Goal: Task Accomplishment & Management: Manage account settings

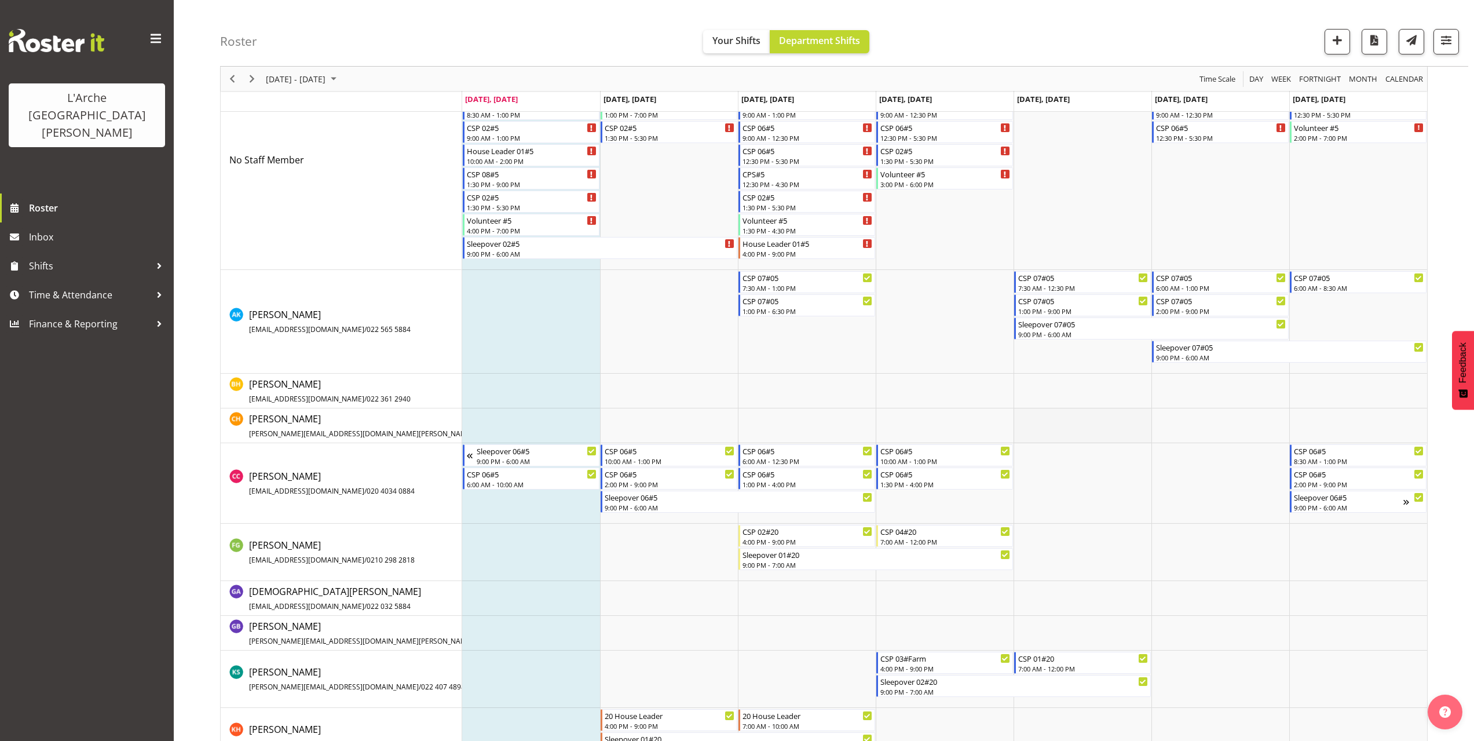
scroll to position [116, 0]
click at [1077, 284] on div "7:30 AM - 12:30 PM" at bounding box center [1083, 286] width 130 height 9
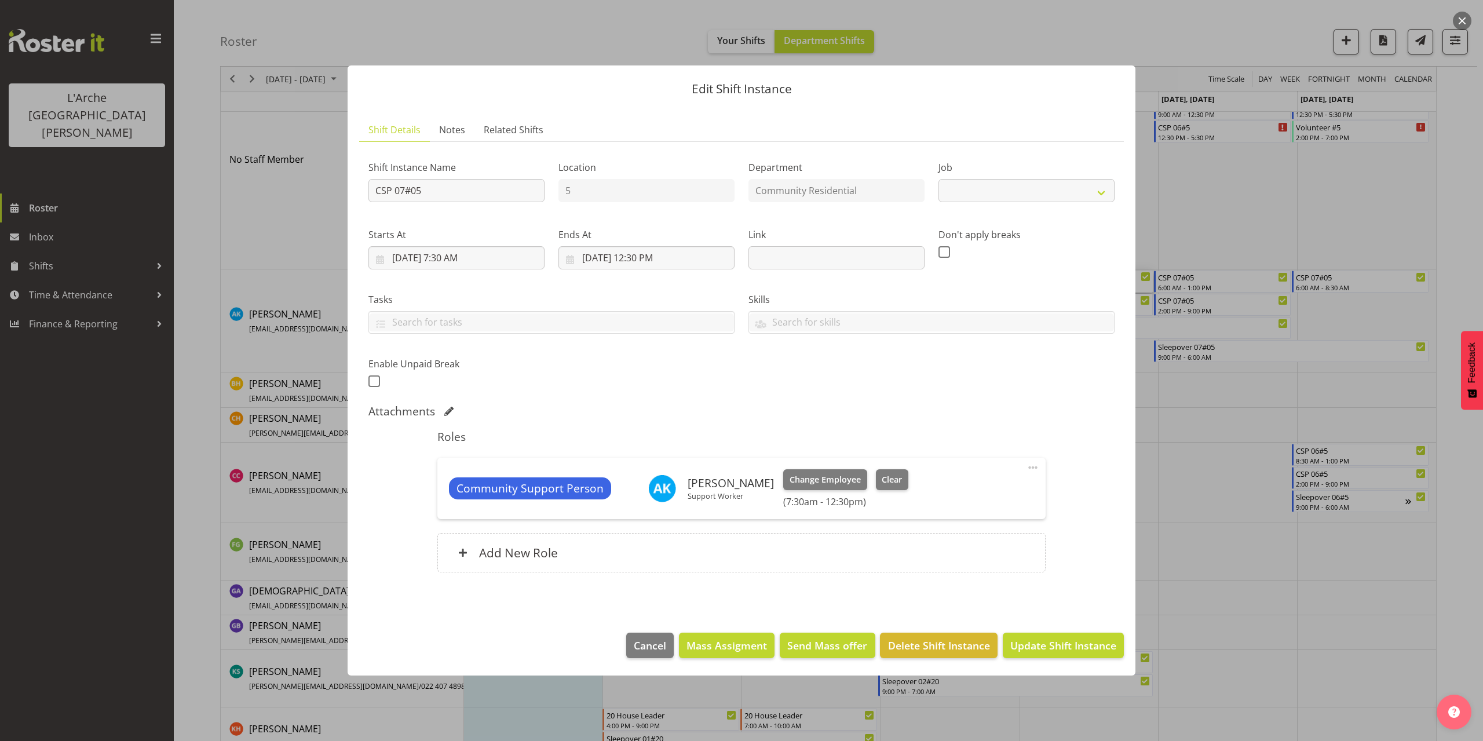
select select "2"
click at [461, 261] on input "[DATE] 7:30 AM" at bounding box center [456, 257] width 176 height 23
click at [459, 498] on select "00 01 02 03 04 05 06 07 08 09 10 11 12 13 14 15 16 17 18 19 20 21 22 23" at bounding box center [457, 503] width 26 height 23
select select "8"
click at [444, 492] on select "00 01 02 03 04 05 06 07 08 09 10 11 12 13 14 15 16 17 18 19 20 21 22 23" at bounding box center [457, 503] width 26 height 23
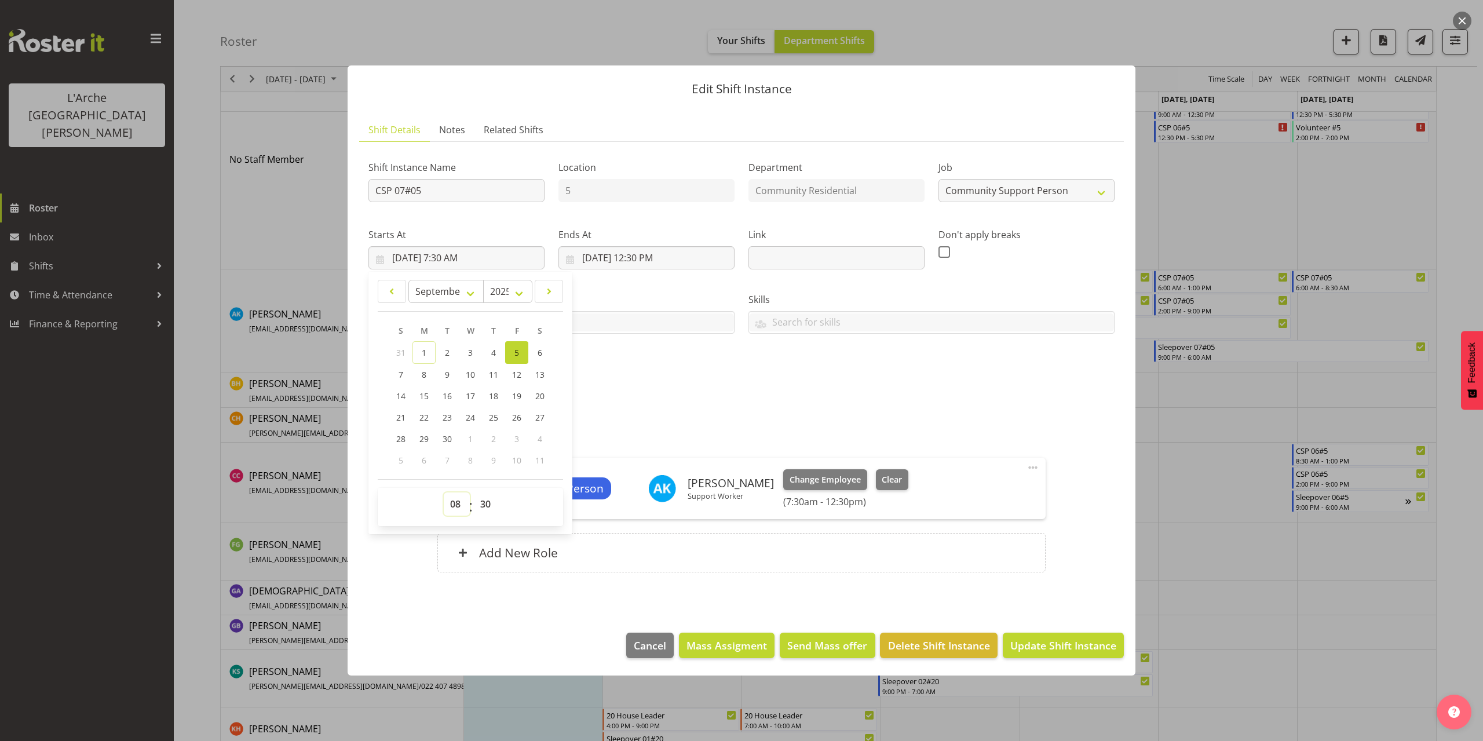
type input "[DATE] 8:30 AM"
click at [481, 498] on select "00 01 02 03 04 05 06 07 08 09 10 11 12 13 14 15 16 17 18 19 20 21 22 23 24 25 2…" at bounding box center [487, 503] width 26 height 23
select select "0"
click at [474, 492] on select "00 01 02 03 04 05 06 07 08 09 10 11 12 13 14 15 16 17 18 19 20 21 22 23 24 25 2…" at bounding box center [487, 503] width 26 height 23
type input "[DATE] 8:00 AM"
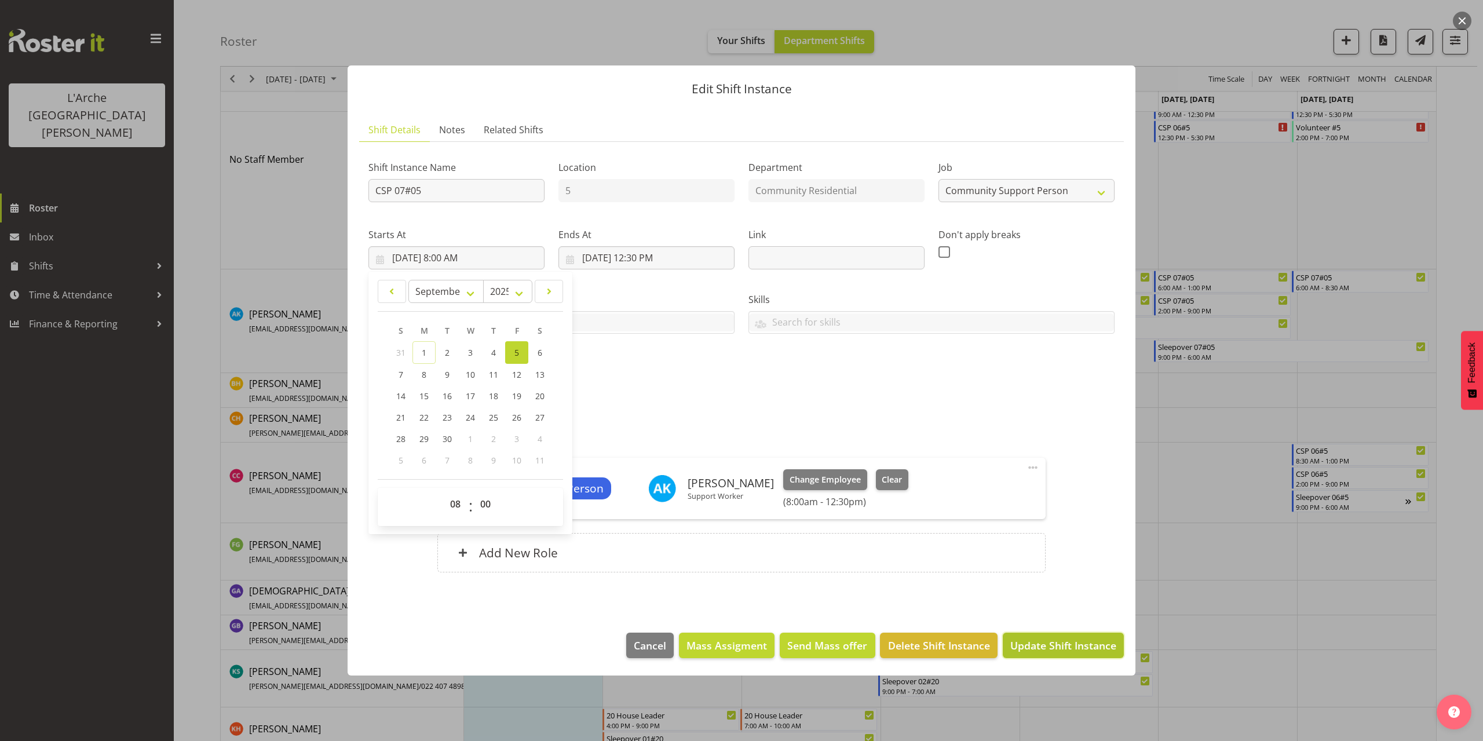
click at [1074, 643] on span "Update Shift Instance" at bounding box center [1063, 645] width 106 height 15
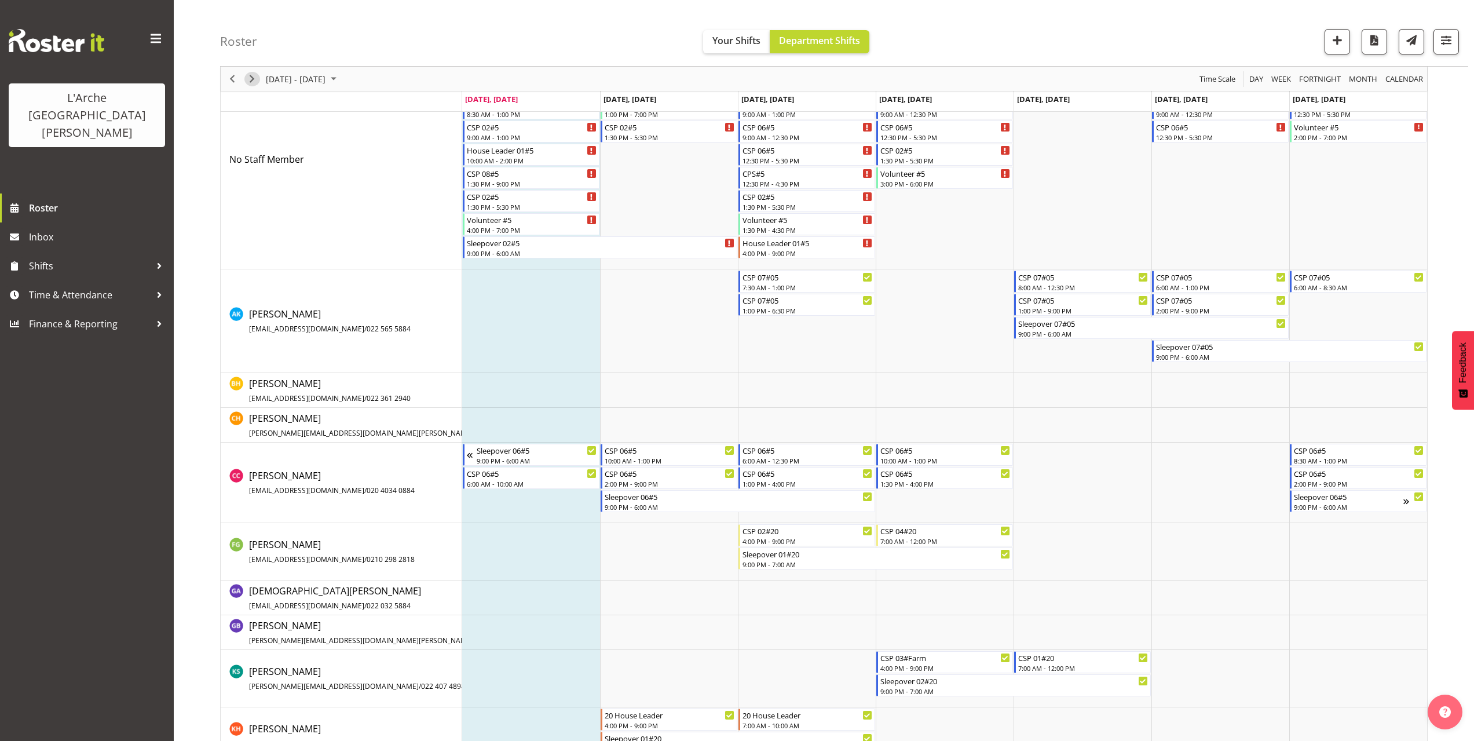
click at [254, 82] on span "Next" at bounding box center [252, 79] width 14 height 14
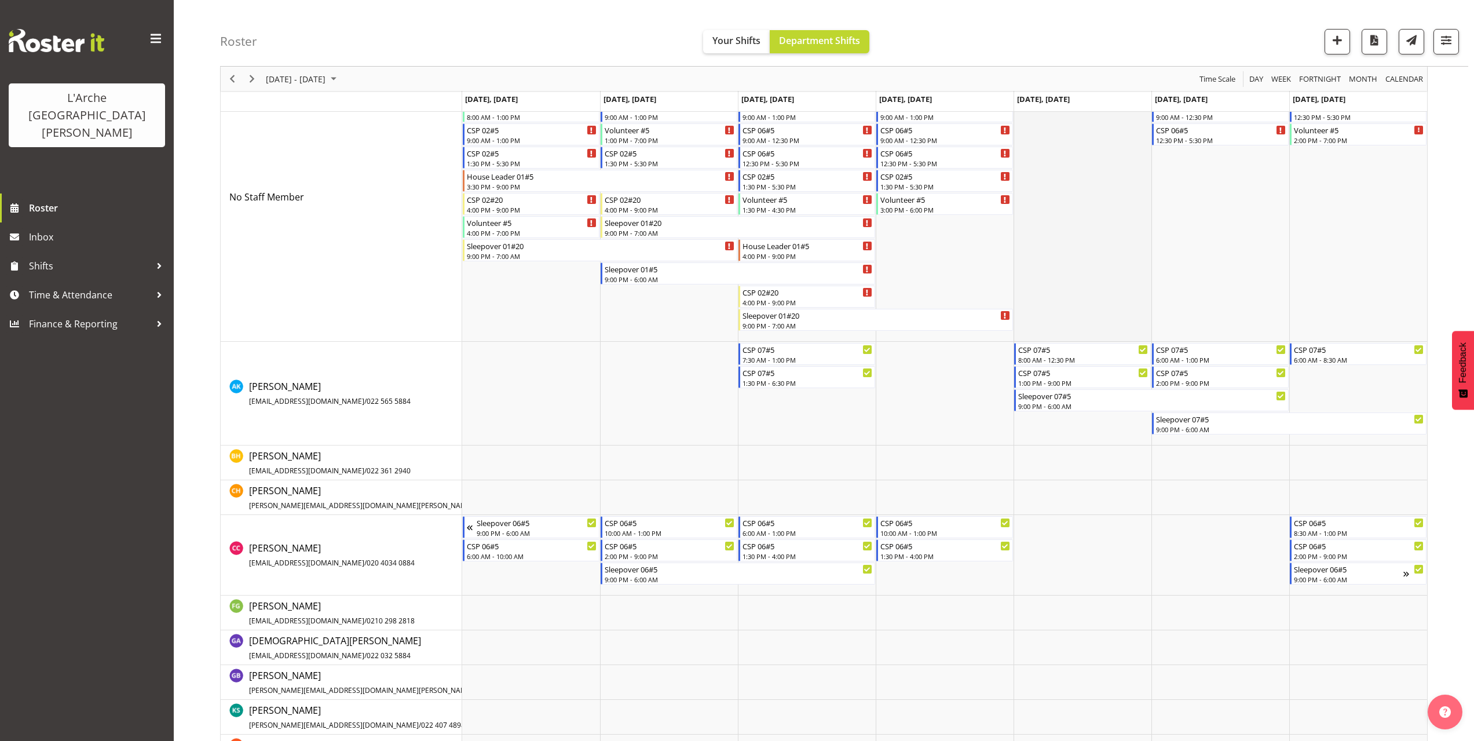
scroll to position [116, 0]
click at [1193, 378] on div "2:00 PM - 9:00 PM" at bounding box center [1221, 379] width 130 height 9
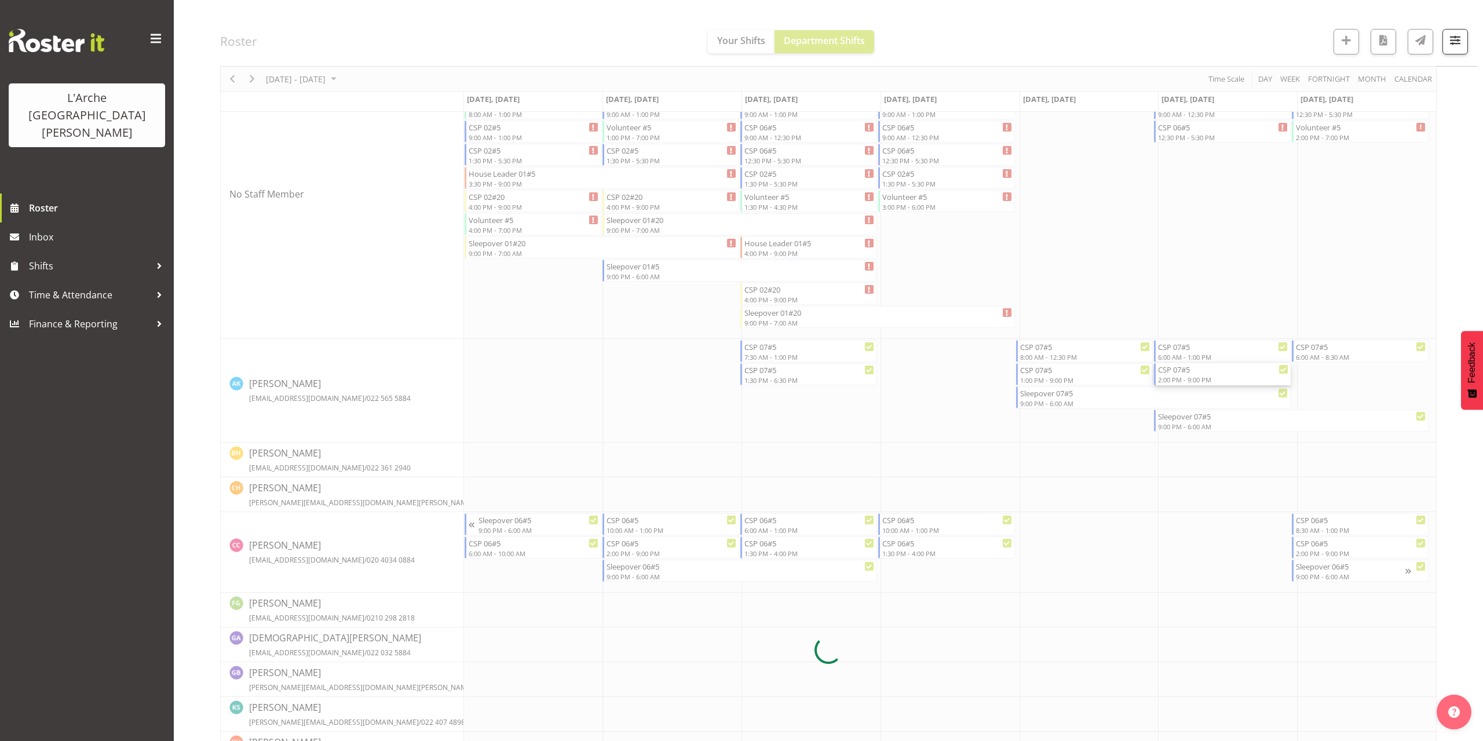
select select
select select "8"
select select "2025"
select select "14"
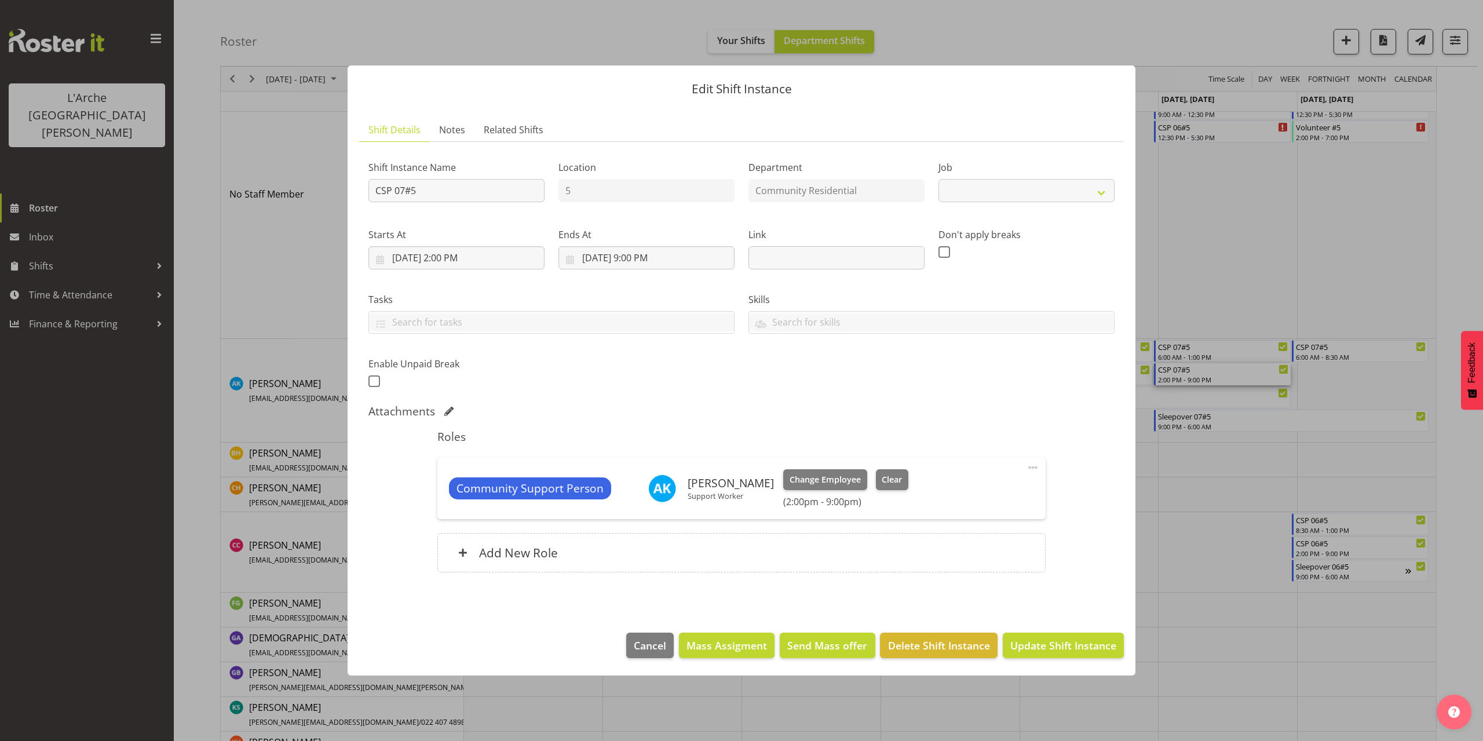
select select "2"
click at [459, 260] on input "[DATE] 2:00 PM" at bounding box center [456, 257] width 176 height 23
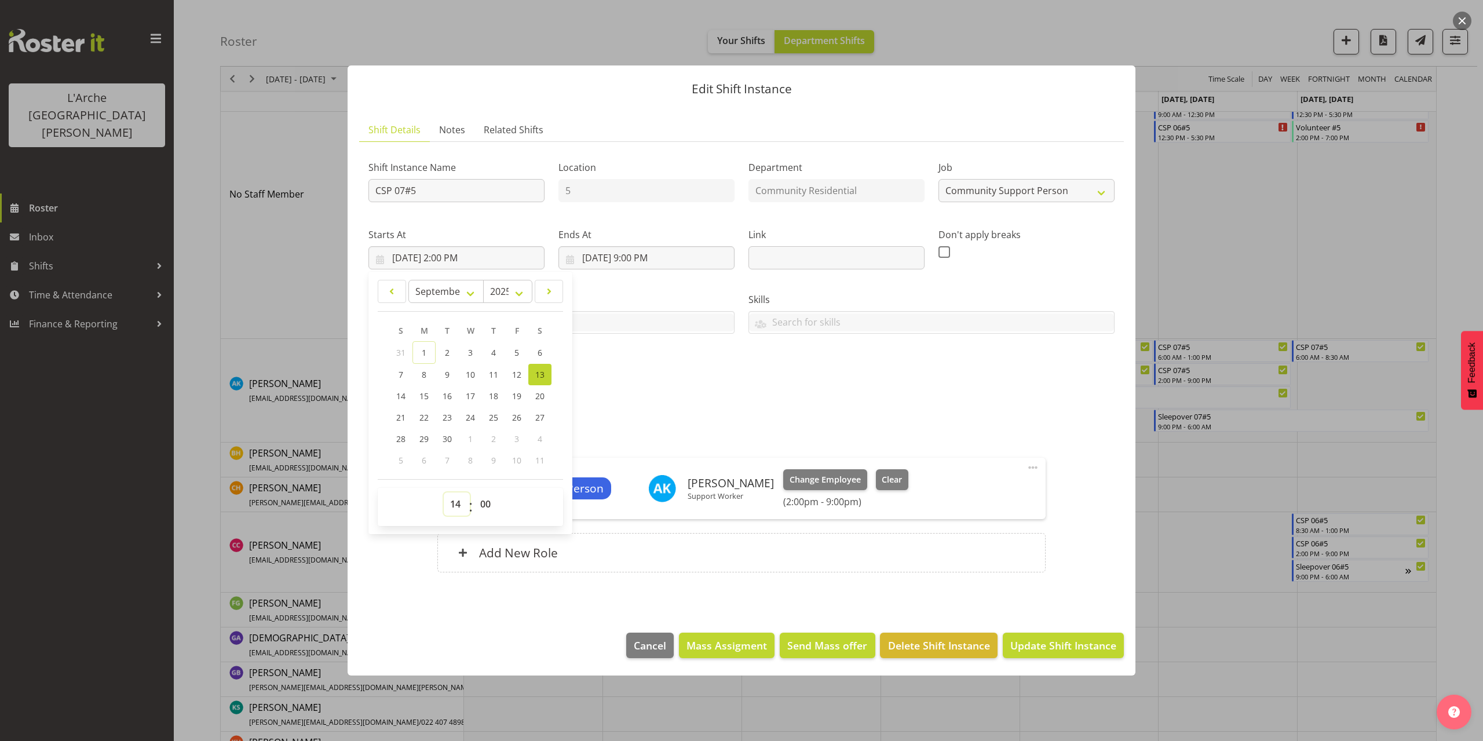
click at [459, 502] on select "00 01 02 03 04 05 06 07 08 09 10 11 12 13 14 15 16 17 18 19 20 21 22 23" at bounding box center [457, 503] width 26 height 23
select select "13"
click at [444, 492] on select "00 01 02 03 04 05 06 07 08 09 10 11 12 13 14 15 16 17 18 19 20 21 22 23" at bounding box center [457, 503] width 26 height 23
type input "[DATE] 1:00 PM"
drag, startPoint x: 481, startPoint y: 504, endPoint x: 483, endPoint y: 498, distance: 6.5
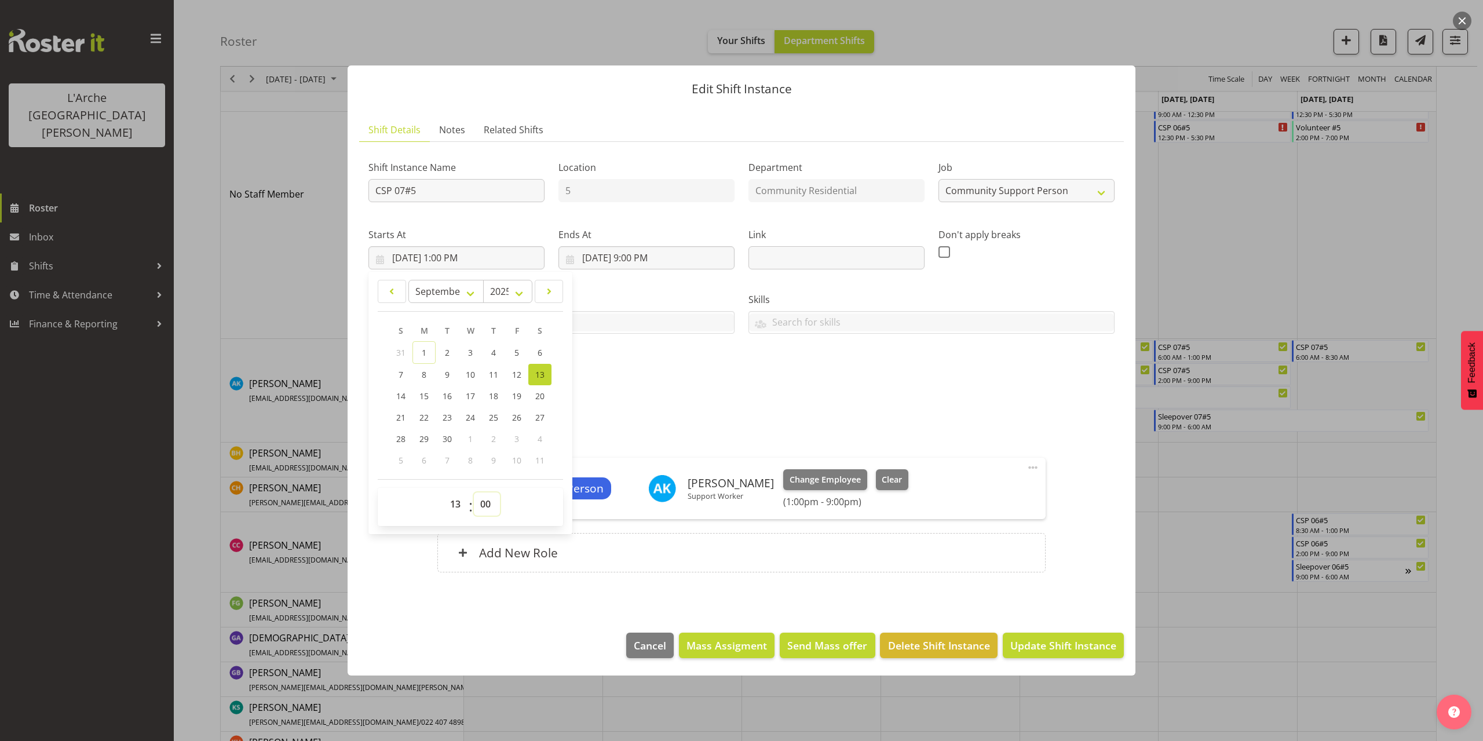
click at [481, 504] on select "00 01 02 03 04 05 06 07 08 09 10 11 12 13 14 15 16 17 18 19 20 21 22 23 24 25 2…" at bounding box center [487, 503] width 26 height 23
select select "30"
click at [474, 492] on select "00 01 02 03 04 05 06 07 08 09 10 11 12 13 14 15 16 17 18 19 20 21 22 23 24 25 2…" at bounding box center [487, 503] width 26 height 23
type input "[DATE] 1:30 PM"
click at [1046, 645] on span "Update Shift Instance" at bounding box center [1063, 645] width 106 height 15
